Goal: Task Accomplishment & Management: Complete application form

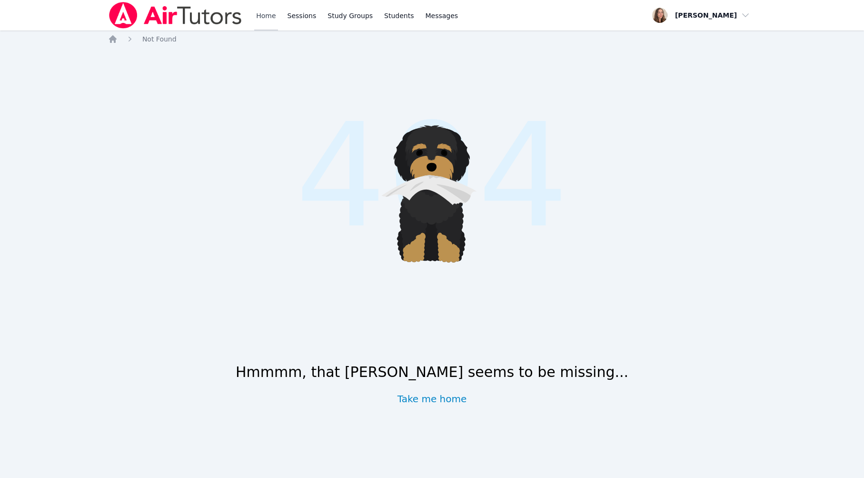
click at [278, 25] on link "Home" at bounding box center [265, 15] width 23 height 30
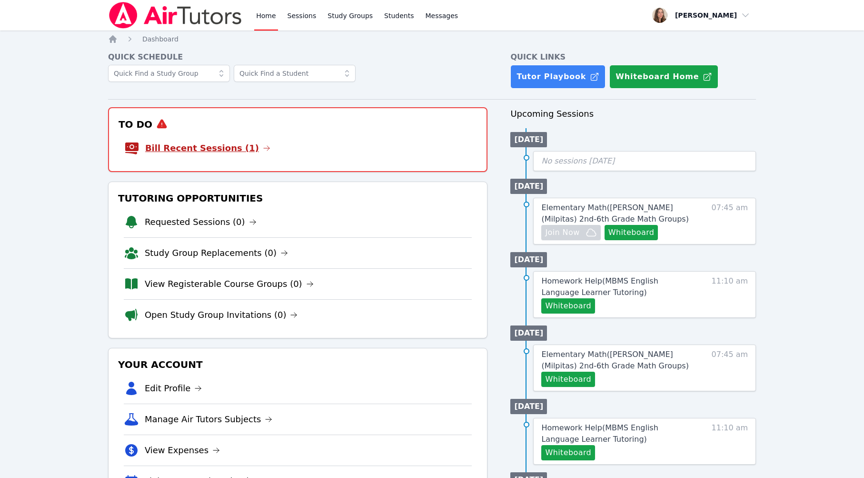
click at [238, 155] on link "Bill Recent Sessions (1)" at bounding box center [207, 147] width 125 height 13
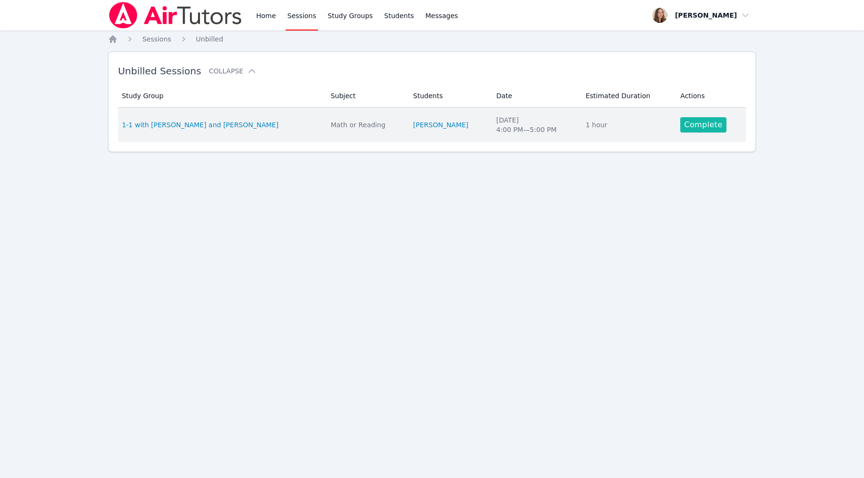
click at [695, 132] on link "Complete" at bounding box center [704, 124] width 46 height 15
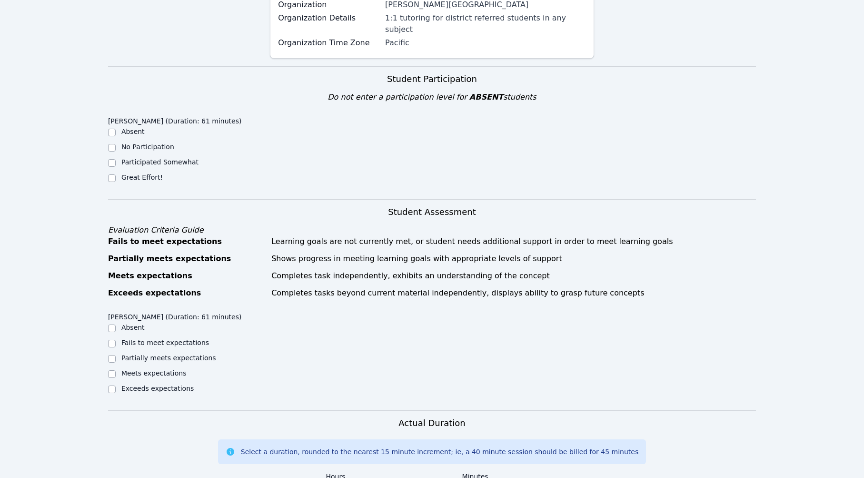
scroll to position [267, 0]
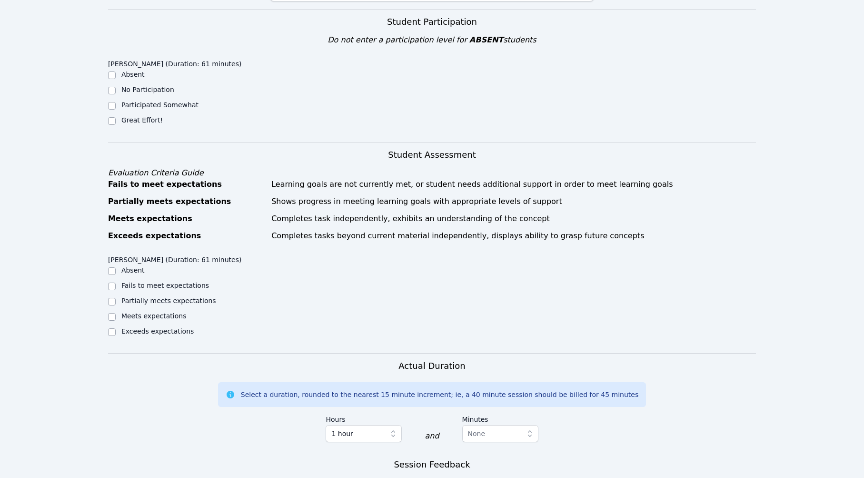
click at [139, 124] on label "Great Effort!" at bounding box center [141, 120] width 41 height 8
click at [116, 125] on input "Great Effort!" at bounding box center [112, 121] width 8 height 8
checkbox input "true"
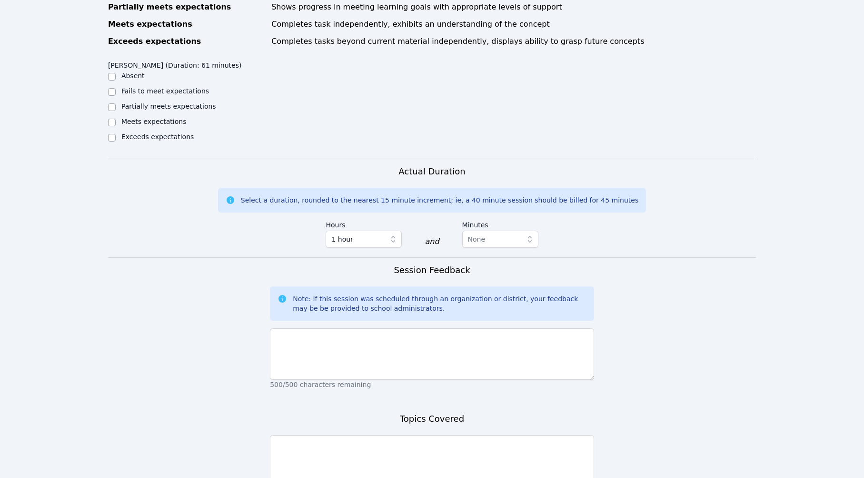
click at [140, 125] on label "Meets expectations" at bounding box center [153, 122] width 65 height 8
click at [116, 126] on input "Meets expectations" at bounding box center [112, 123] width 8 height 8
checkbox input "true"
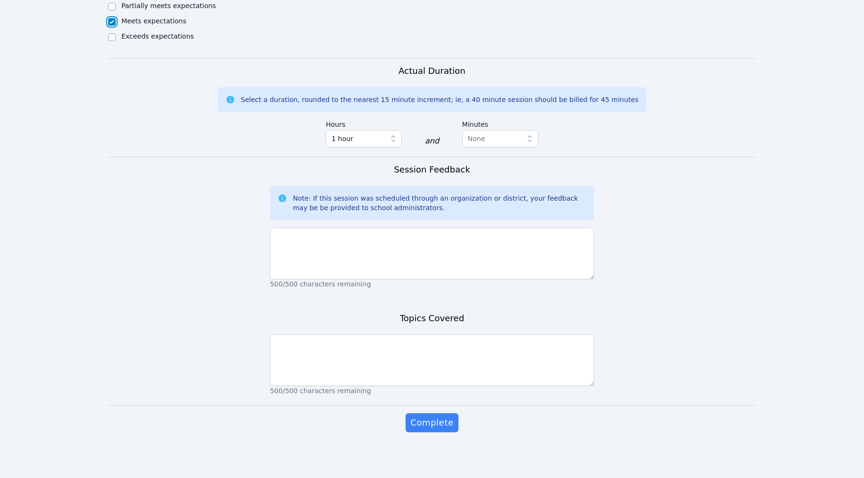
scroll to position [849, 0]
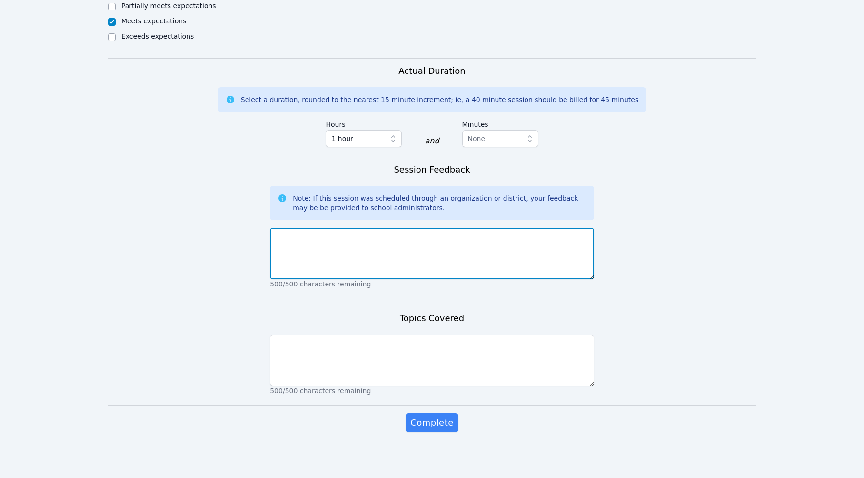
click at [350, 228] on textarea at bounding box center [432, 253] width 324 height 51
type textarea "[PERSON_NAME] and I worked together on her writing. We also discussed run-on se…"
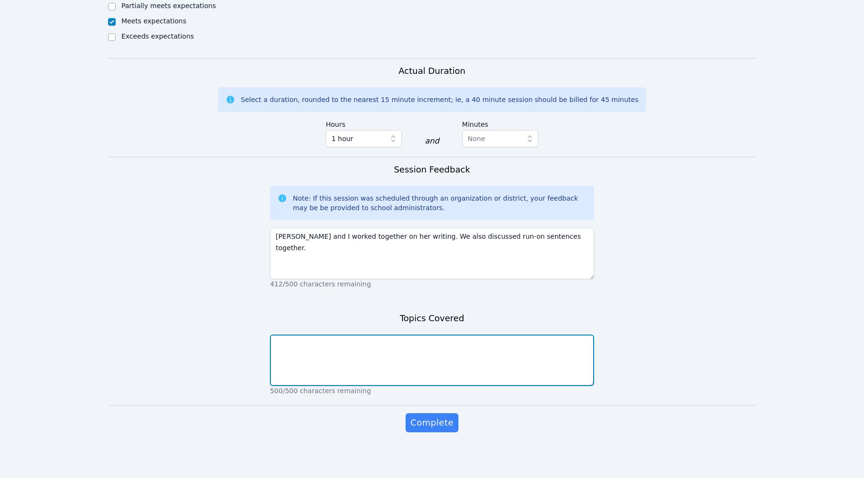
click at [383, 335] on textarea at bounding box center [432, 359] width 324 height 51
type textarea "writing, grammar"
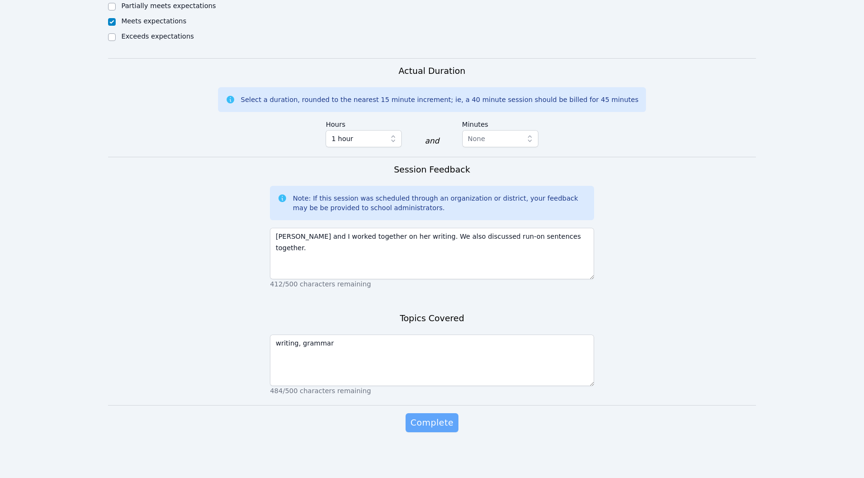
click at [413, 417] on button "Complete" at bounding box center [432, 422] width 52 height 19
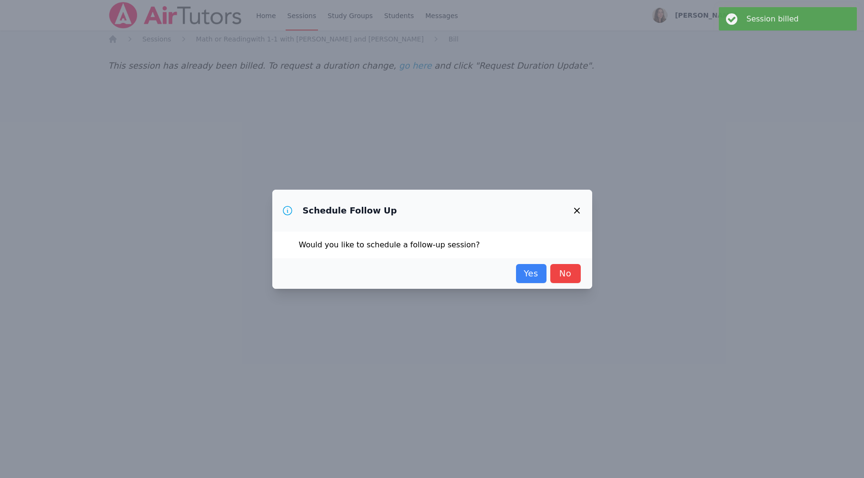
scroll to position [0, 0]
click at [547, 277] on link "Yes" at bounding box center [531, 273] width 30 height 19
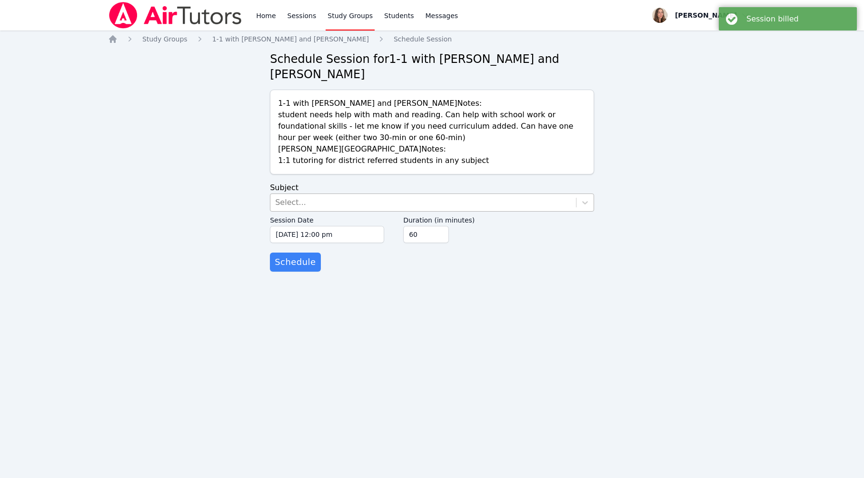
click at [378, 211] on div "Select..." at bounding box center [424, 202] width 306 height 17
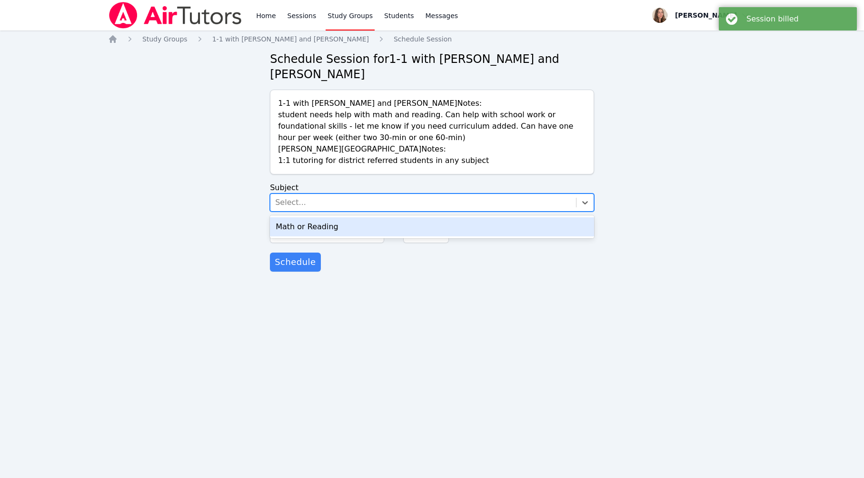
click at [362, 236] on div "Math or Reading" at bounding box center [432, 226] width 324 height 19
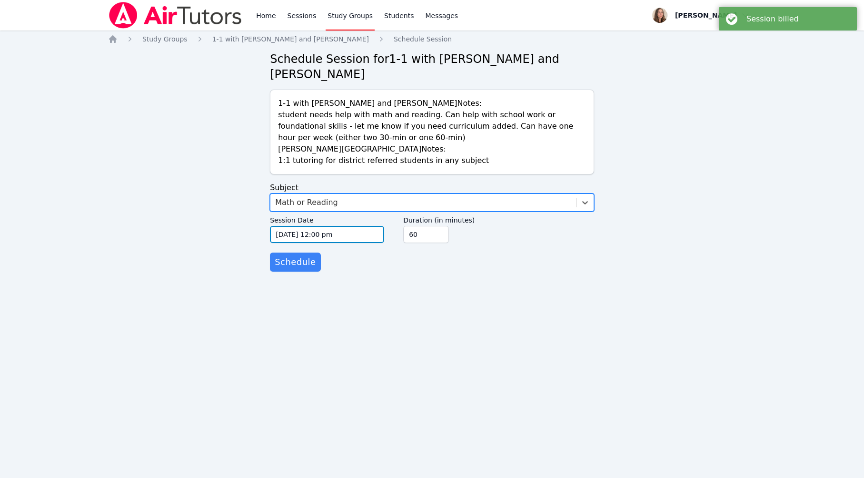
click at [347, 243] on input "[DATE] 12:00 pm" at bounding box center [327, 234] width 114 height 17
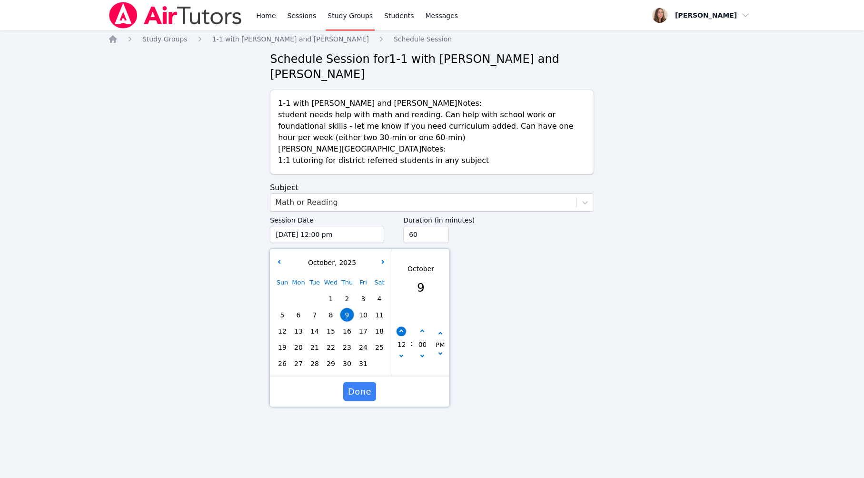
click at [399, 336] on button "button" at bounding box center [402, 332] width 10 height 10
type input "[DATE] 01:00 pm"
type input "01"
click at [399, 336] on button "button" at bounding box center [402, 332] width 10 height 10
type input "[DATE] 02:00 pm"
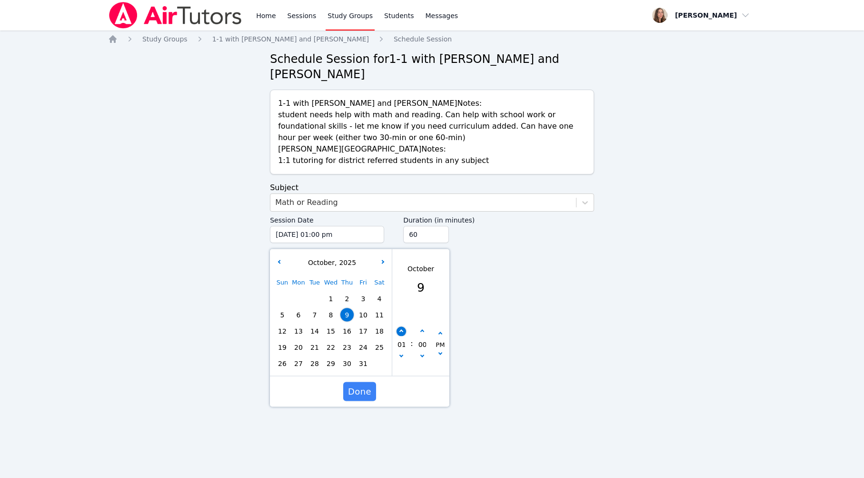
type input "02"
click at [399, 336] on button "button" at bounding box center [402, 332] width 10 height 10
type input "[DATE] 03:00 pm"
type input "03"
click at [399, 336] on button "button" at bounding box center [402, 332] width 10 height 10
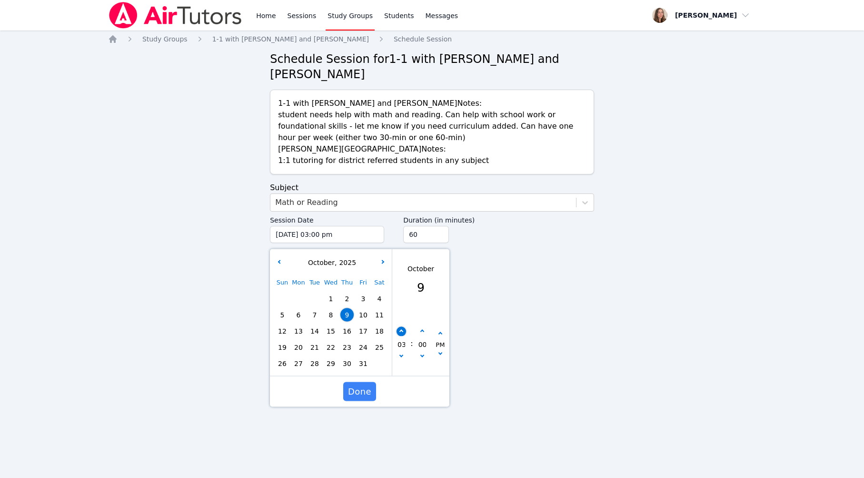
type input "[DATE] 04:00 pm"
type input "04"
click at [368, 398] on span "Done" at bounding box center [359, 391] width 23 height 13
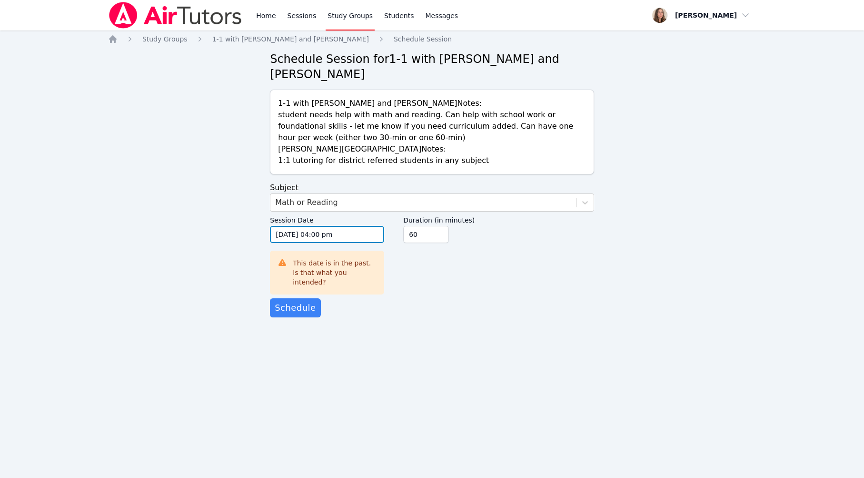
click at [332, 243] on input "[DATE] 04:00 pm" at bounding box center [327, 234] width 114 height 17
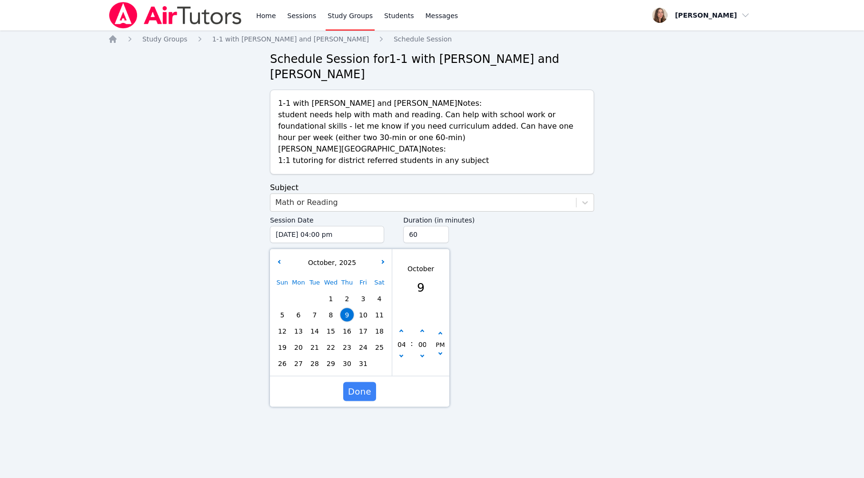
click at [347, 338] on span "16" at bounding box center [347, 330] width 13 height 13
type input "[DATE] 04:00 pm"
click at [354, 398] on span "Done" at bounding box center [359, 391] width 23 height 13
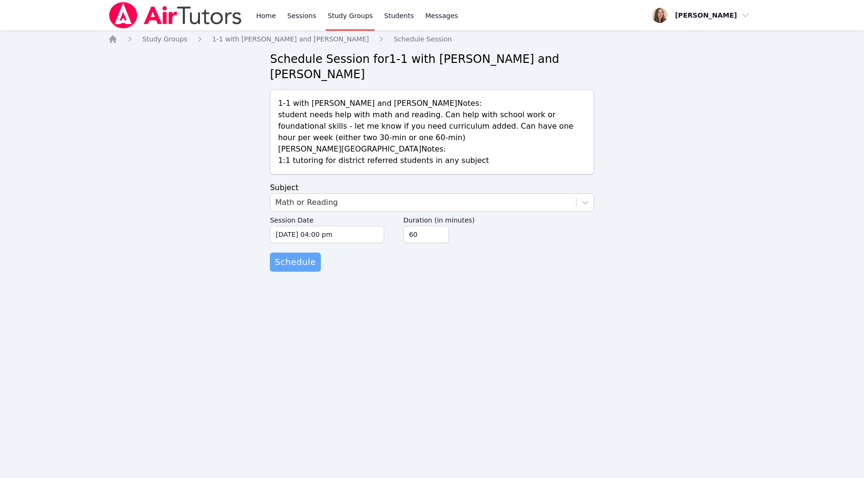
click at [306, 269] on span "Schedule" at bounding box center [295, 261] width 41 height 13
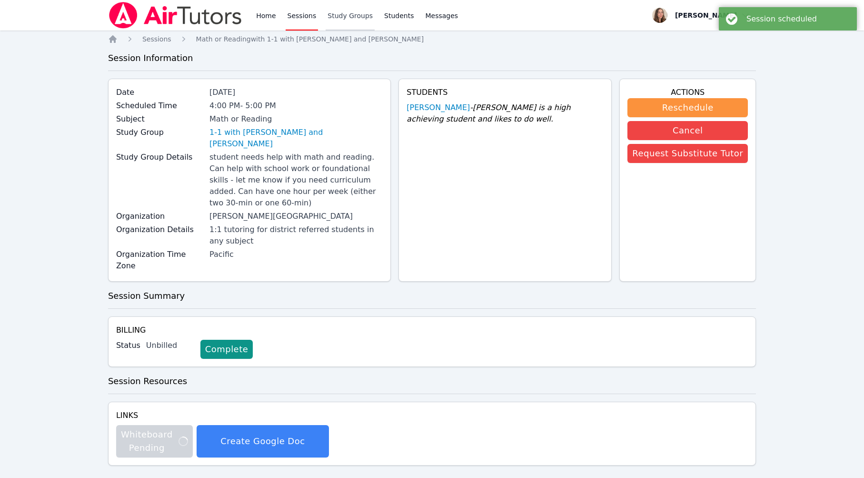
click at [375, 19] on link "Study Groups" at bounding box center [350, 15] width 49 height 30
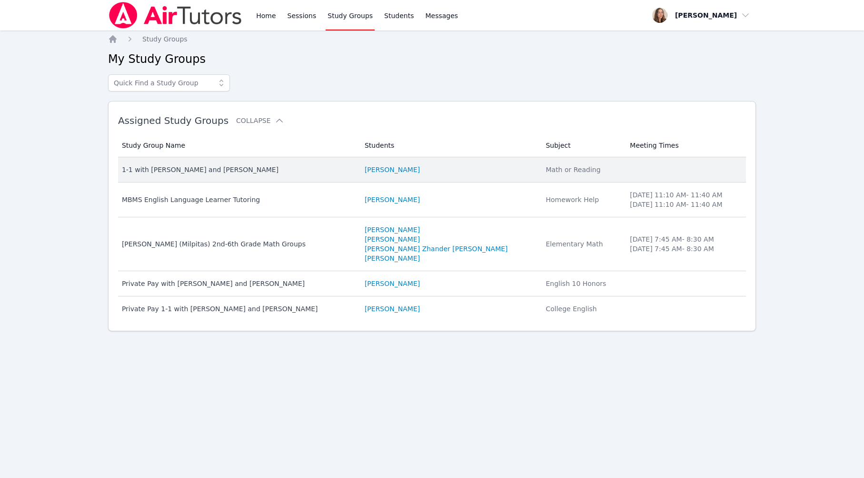
click at [470, 182] on td "Students [PERSON_NAME]" at bounding box center [449, 169] width 181 height 25
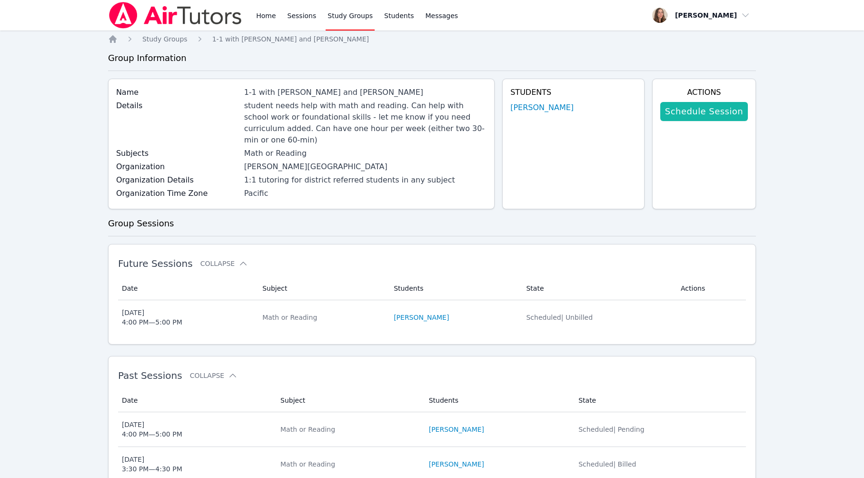
click at [723, 125] on div "Schedule Session" at bounding box center [705, 111] width 88 height 27
click at [710, 121] on link "Schedule Session" at bounding box center [705, 111] width 88 height 19
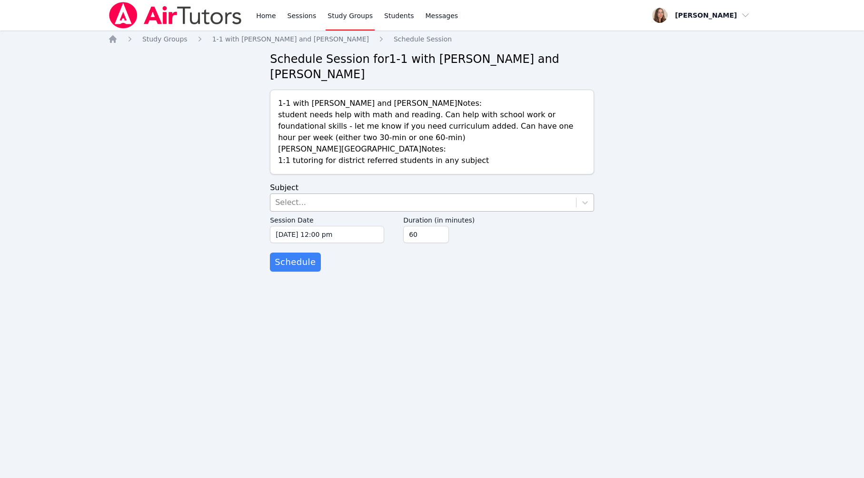
click at [411, 211] on div "Select..." at bounding box center [424, 202] width 306 height 17
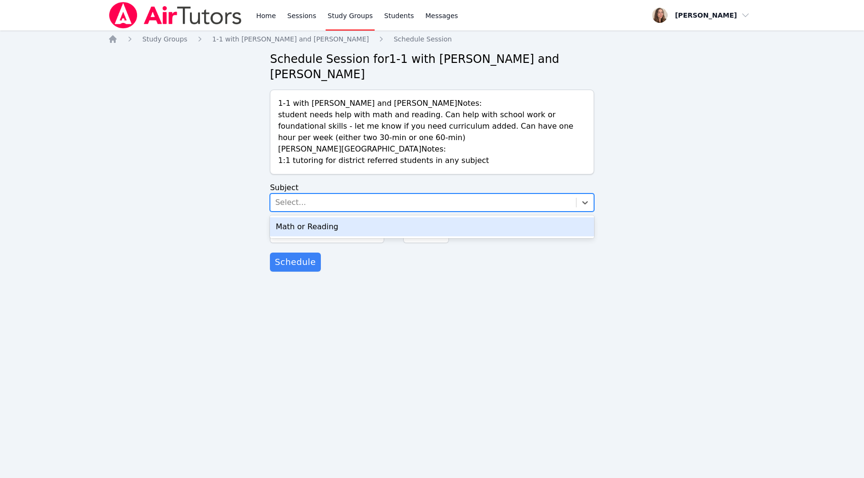
click at [394, 236] on div "Math or Reading" at bounding box center [432, 226] width 324 height 19
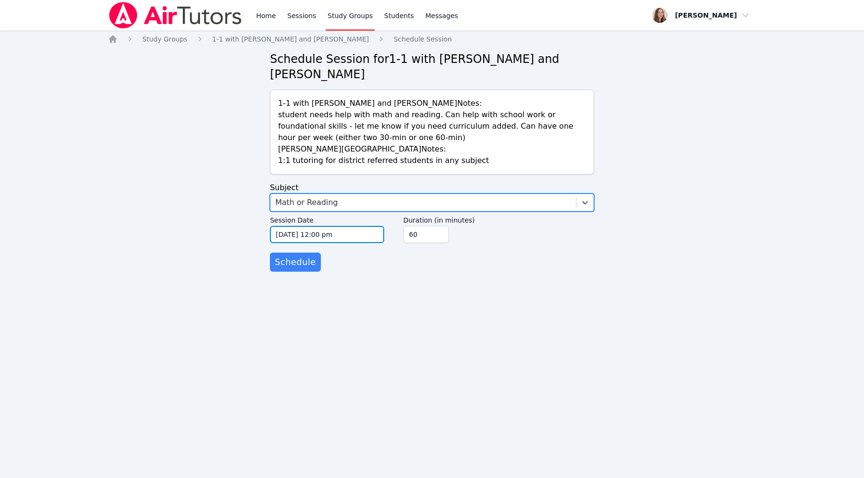
click at [370, 243] on input "[DATE] 12:00 pm" at bounding box center [327, 234] width 114 height 17
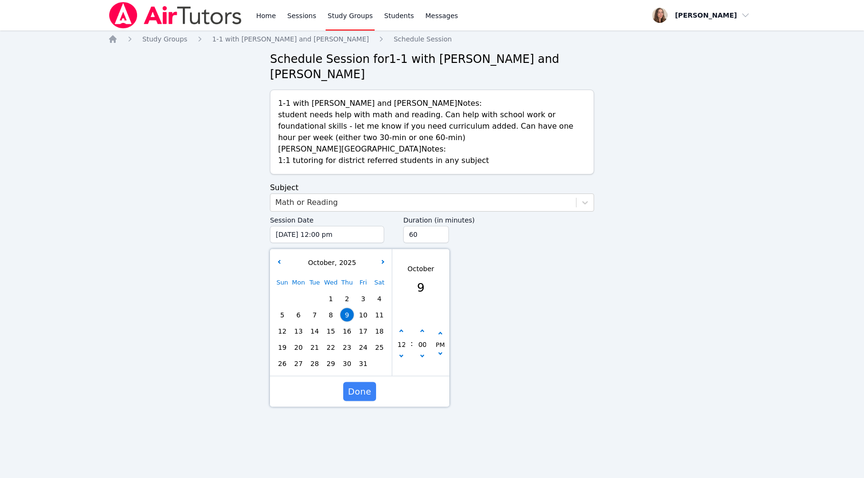
click at [351, 354] on span "23" at bounding box center [347, 347] width 13 height 13
click at [402, 336] on button "button" at bounding box center [402, 332] width 10 height 10
type input "[DATE] 01:00 pm"
type input "01"
click at [402, 336] on button "button" at bounding box center [402, 332] width 10 height 10
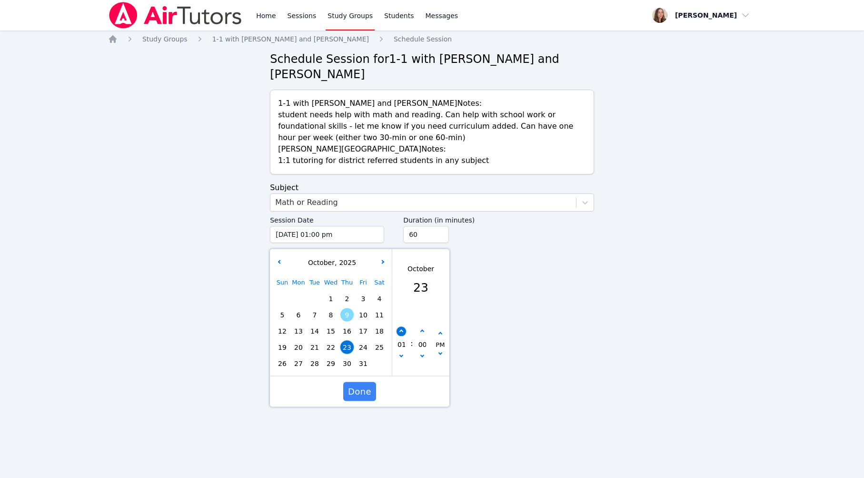
type input "[DATE] 02:00 pm"
type input "02"
click at [402, 336] on button "button" at bounding box center [402, 332] width 10 height 10
type input "[DATE] 03:00 pm"
type input "03"
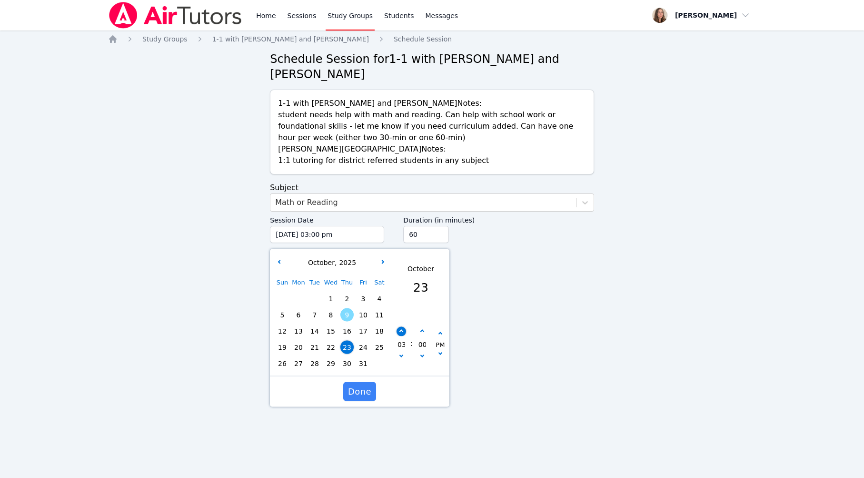
click at [402, 336] on button "button" at bounding box center [402, 332] width 10 height 10
type input "[DATE] 04:00 pm"
type input "04"
click at [363, 398] on span "Done" at bounding box center [359, 391] width 23 height 13
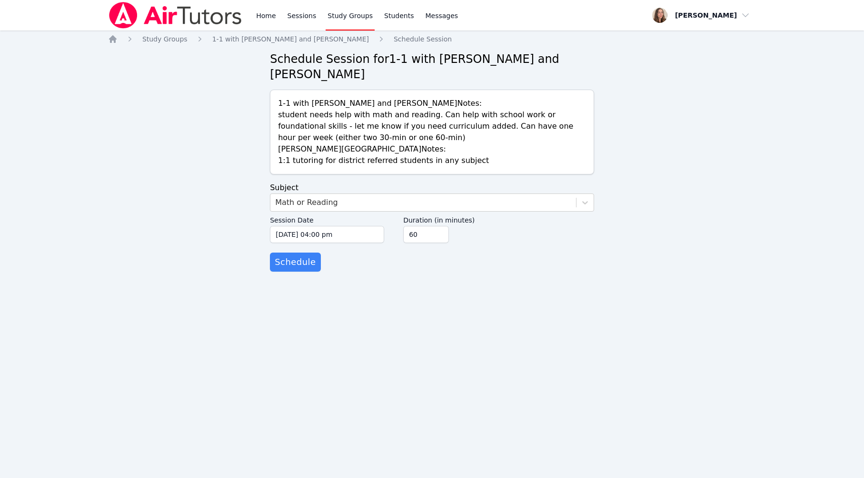
click at [314, 291] on div "Home Study Groups 1-1 with [PERSON_NAME] and [PERSON_NAME] Schedule Session Sch…" at bounding box center [432, 162] width 648 height 256
click at [308, 269] on span "Schedule" at bounding box center [295, 261] width 41 height 13
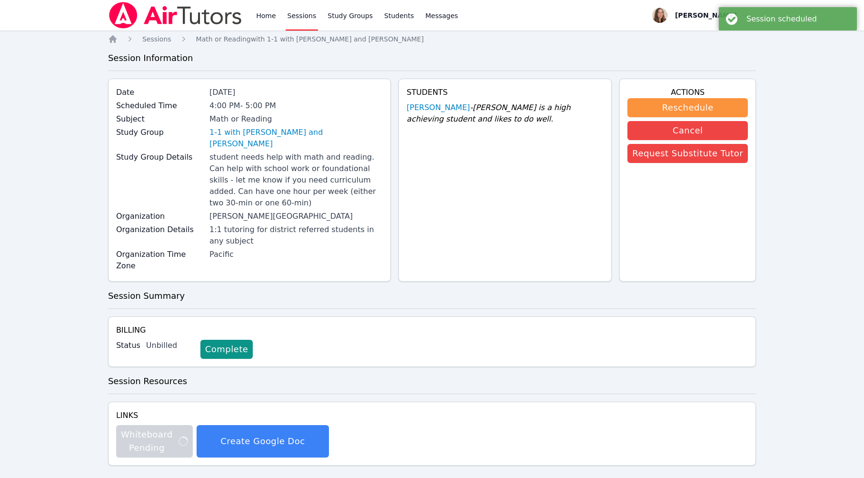
click at [319, 15] on link "Sessions" at bounding box center [302, 15] width 33 height 30
